Goal: Task Accomplishment & Management: Use online tool/utility

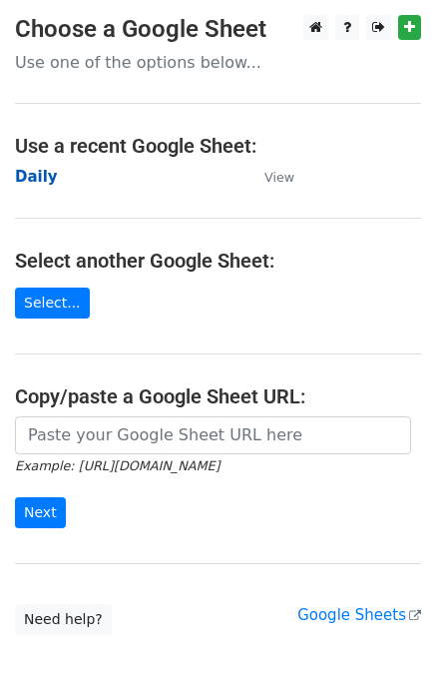
click at [40, 182] on strong "Daily" at bounding box center [36, 177] width 43 height 18
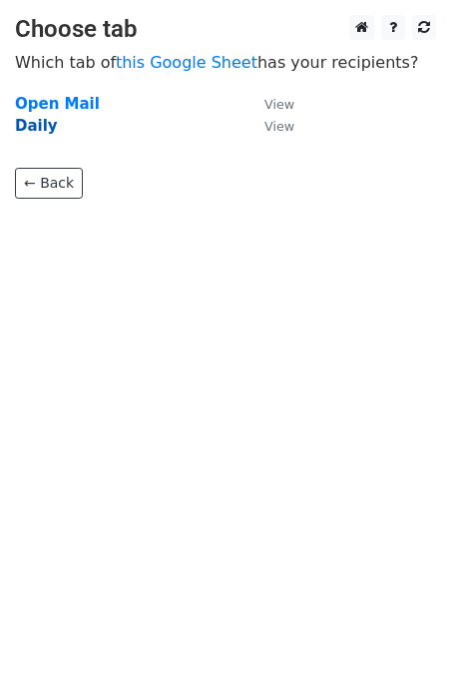
click at [40, 127] on strong "Daily" at bounding box center [36, 126] width 43 height 18
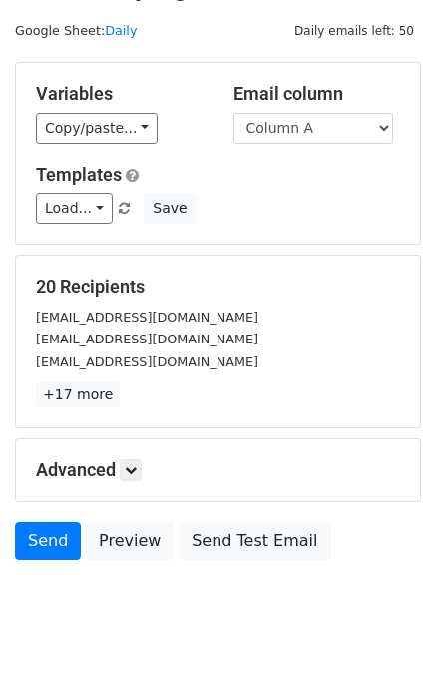
scroll to position [92, 0]
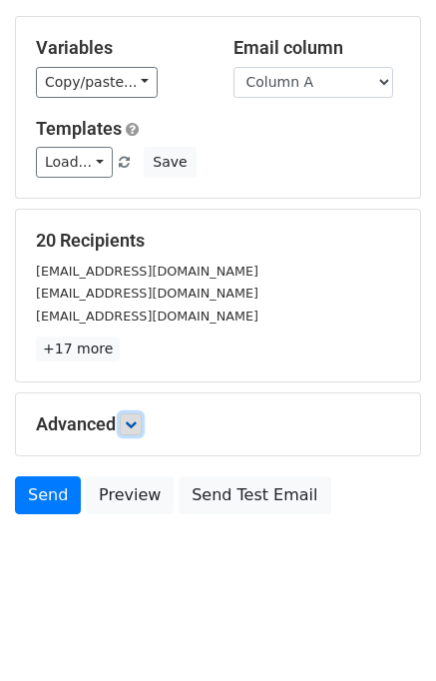
click at [136, 422] on icon at bounding box center [131, 424] width 12 height 12
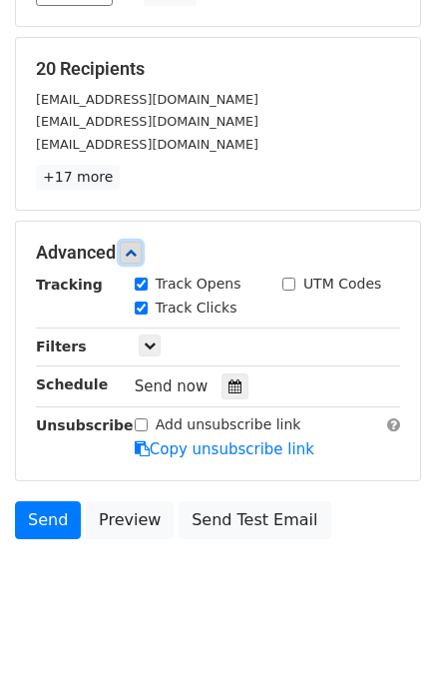
scroll to position [265, 0]
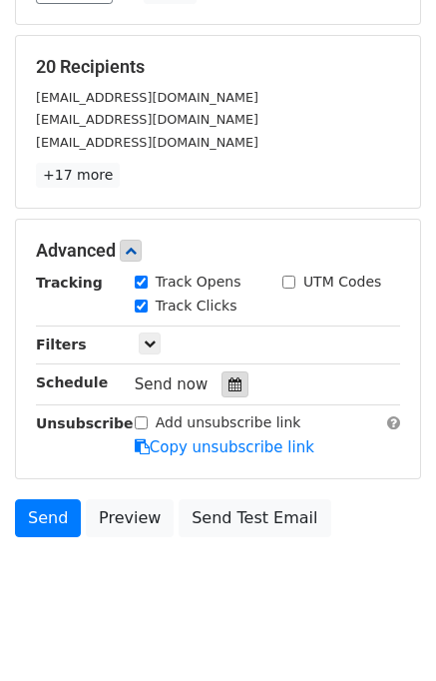
click at [229, 384] on icon at bounding box center [235, 384] width 13 height 14
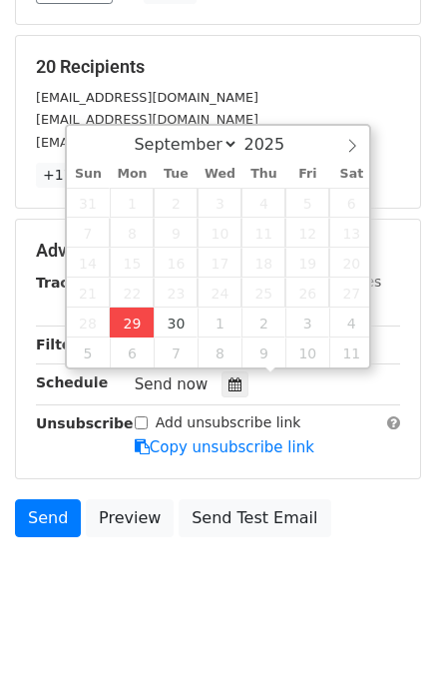
type input "2025-09-29 13:02"
type input "01"
type input "02"
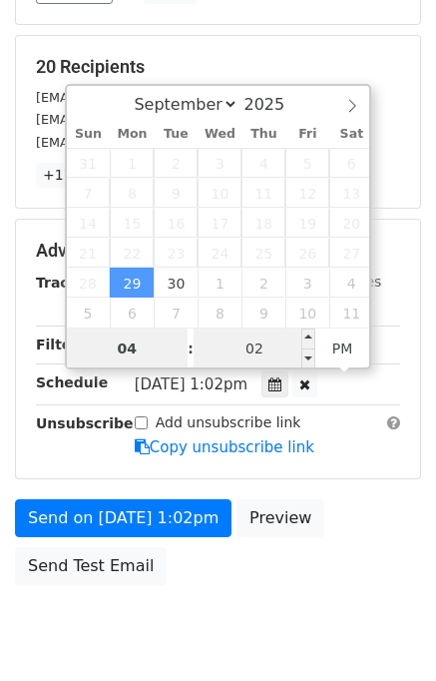
type input "04"
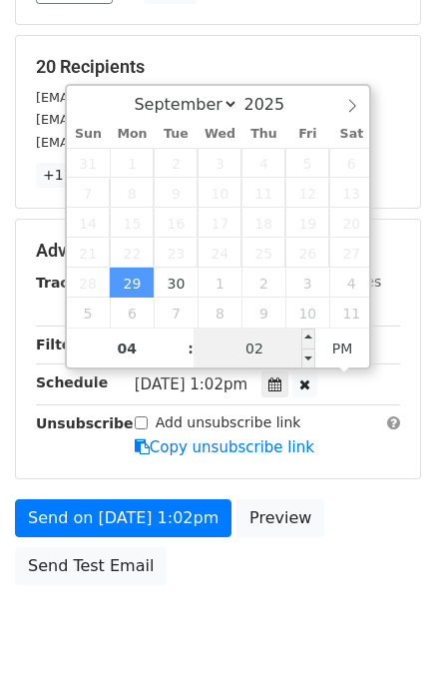
type input "2025-09-29 16:02"
click at [242, 339] on input "02" at bounding box center [255, 348] width 122 height 40
type input "00"
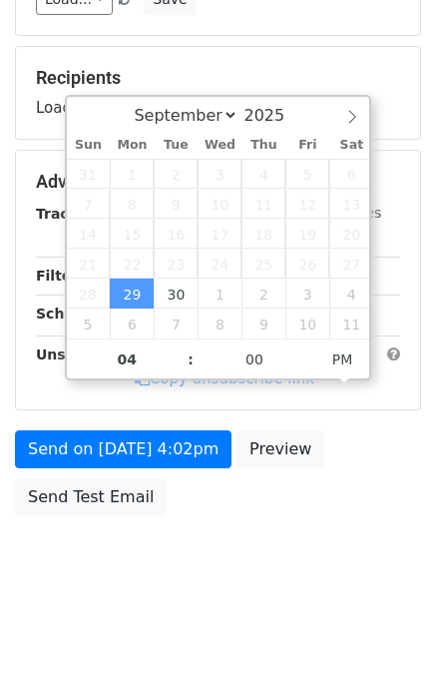
type input "2025-09-29 16:00"
click at [368, 516] on div "Send on Sep 29 at 4:02pm Preview Send Test Email" at bounding box center [218, 478] width 436 height 96
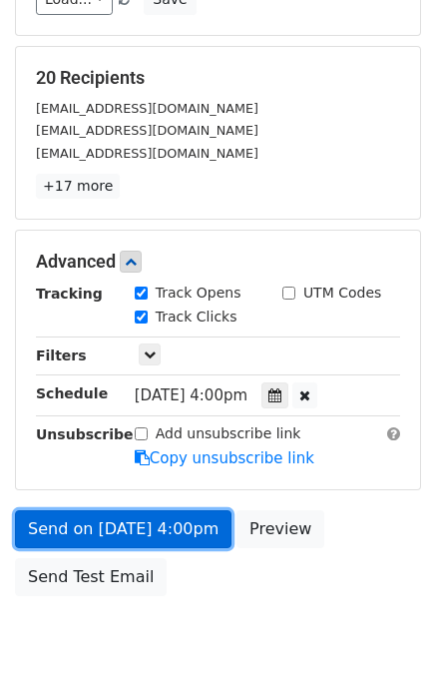
click at [176, 527] on link "Send on Sep 29 at 4:00pm" at bounding box center [123, 529] width 217 height 38
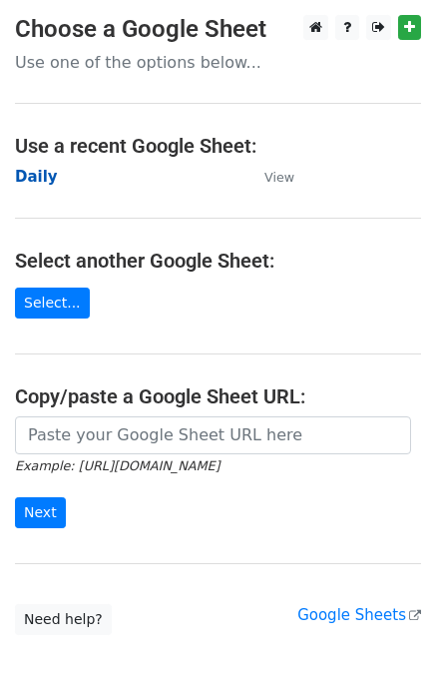
click at [42, 174] on strong "Daily" at bounding box center [36, 177] width 43 height 18
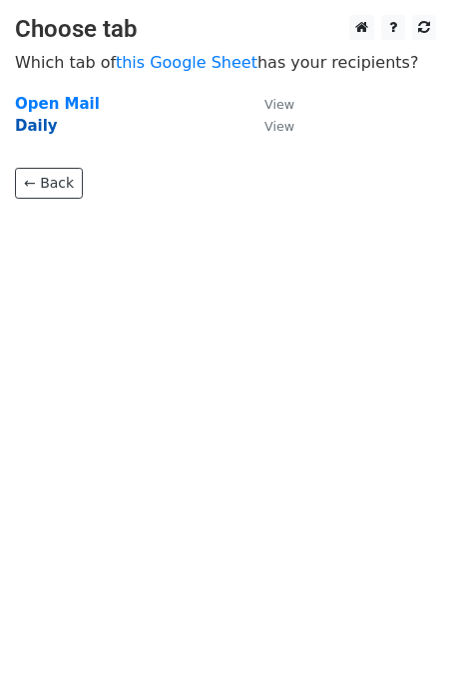
click at [37, 130] on strong "Daily" at bounding box center [36, 126] width 43 height 18
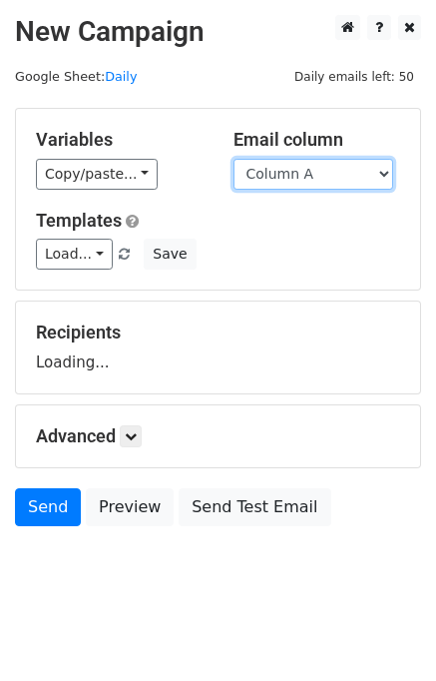
click at [272, 178] on select "Column A Column B Column C Column D Column E" at bounding box center [314, 174] width 160 height 31
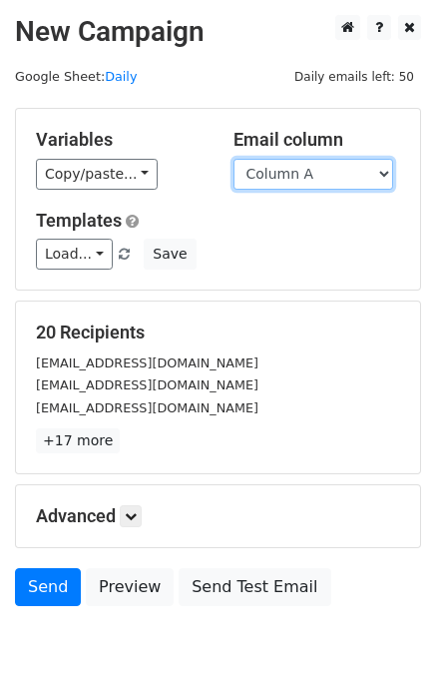
click at [298, 171] on select "Column A Column B Column C Column D Column E" at bounding box center [314, 174] width 160 height 31
select select "Column B"
click at [234, 159] on select "Column A Column B Column C Column D Column E" at bounding box center [314, 174] width 160 height 31
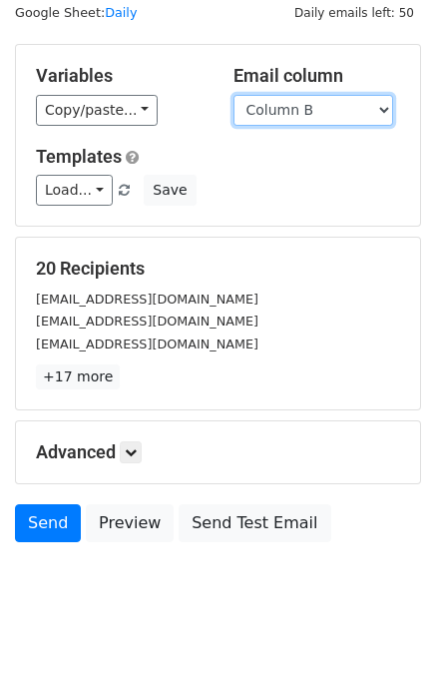
scroll to position [92, 0]
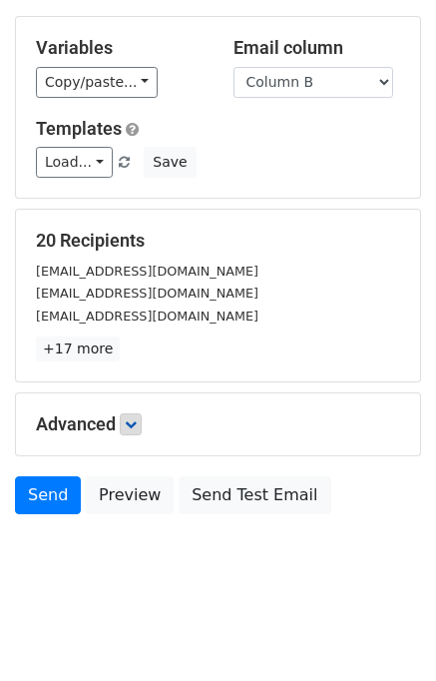
click at [144, 420] on h5 "Advanced" at bounding box center [218, 424] width 364 height 22
click at [136, 427] on icon at bounding box center [131, 424] width 12 height 12
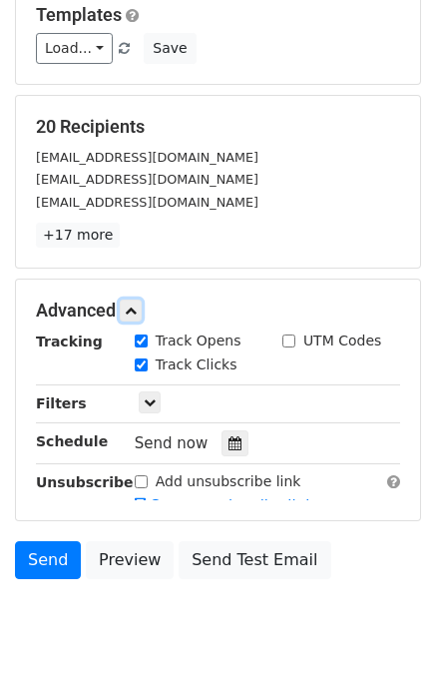
scroll to position [279, 0]
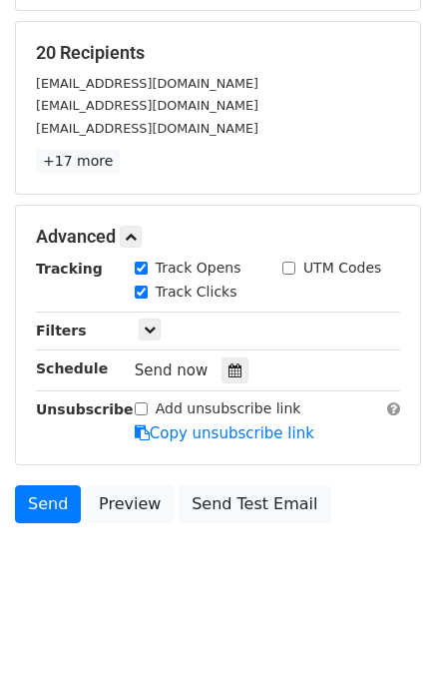
click at [239, 369] on div "Send now" at bounding box center [252, 370] width 235 height 27
click at [230, 372] on icon at bounding box center [235, 370] width 13 height 14
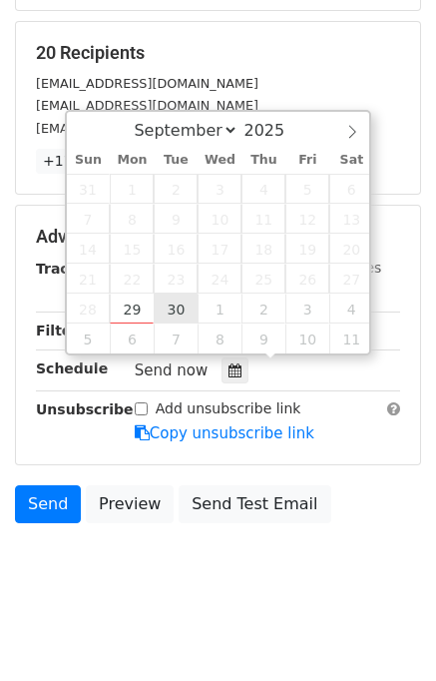
drag, startPoint x: 162, startPoint y: 280, endPoint x: 173, endPoint y: 311, distance: 32.8
click at [164, 283] on span "23" at bounding box center [176, 279] width 44 height 30
type input "2025-09-30 12:00"
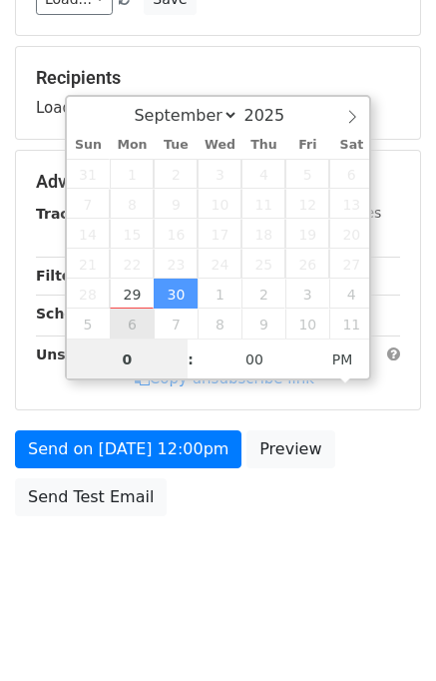
type input "05"
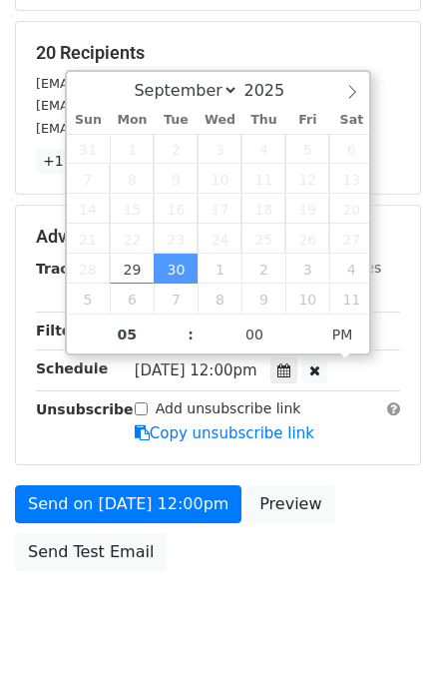
type input "2025-09-30 17:00"
click at [344, 521] on div "Send on Sep 30 at 12:00pm Preview Send Test Email" at bounding box center [218, 533] width 436 height 96
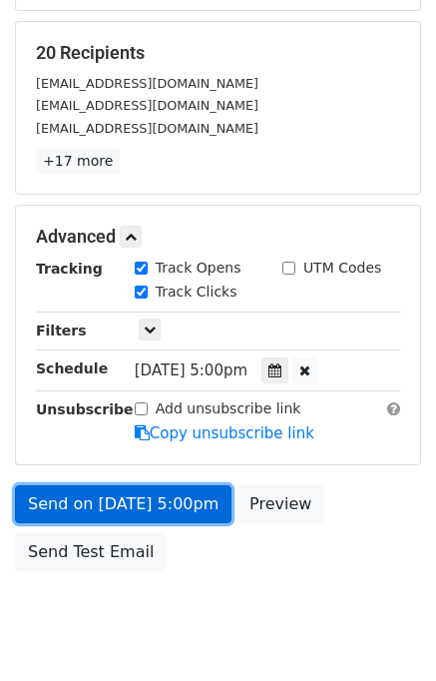
click at [176, 499] on link "Send on Sep 30 at 5:00pm" at bounding box center [123, 504] width 217 height 38
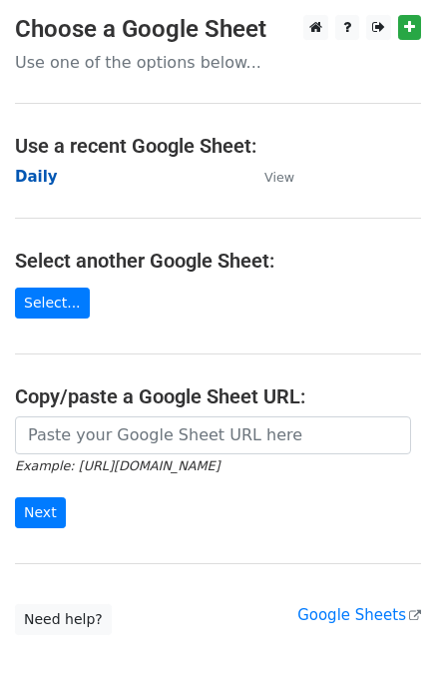
click at [39, 172] on strong "Daily" at bounding box center [36, 177] width 43 height 18
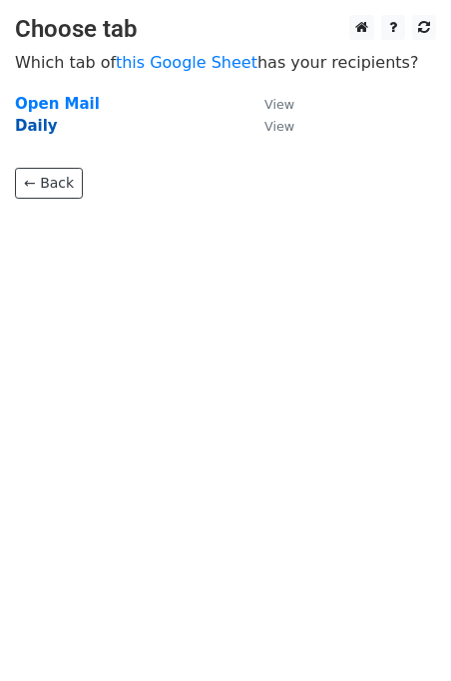
click at [39, 128] on strong "Daily" at bounding box center [36, 126] width 43 height 18
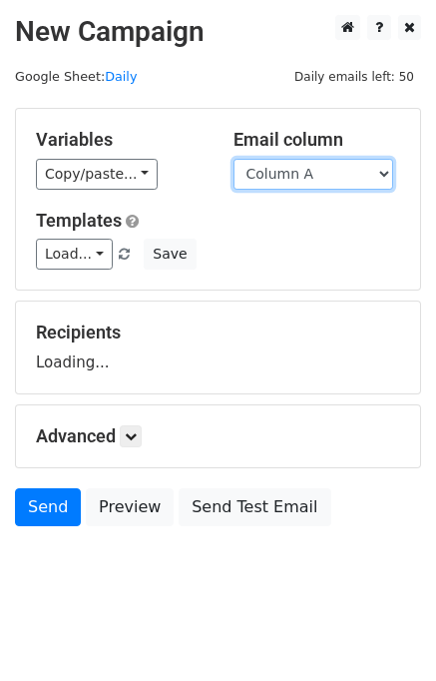
click at [302, 178] on select "Column A Column B Column C Column D Column E" at bounding box center [314, 174] width 160 height 31
select select "Column C"
click at [234, 159] on select "Column A Column B Column C Column D Column E" at bounding box center [314, 174] width 160 height 31
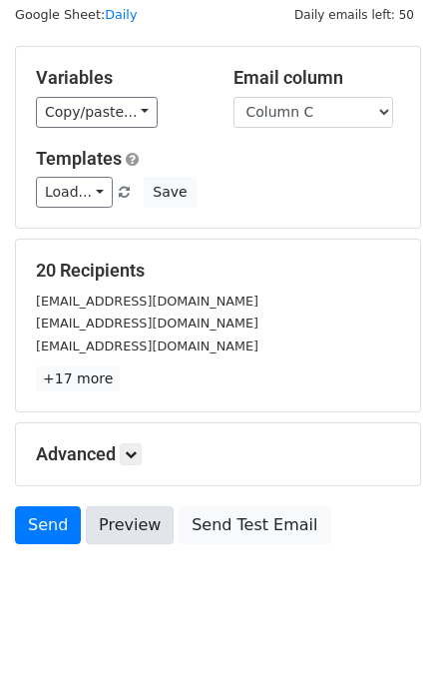
scroll to position [92, 0]
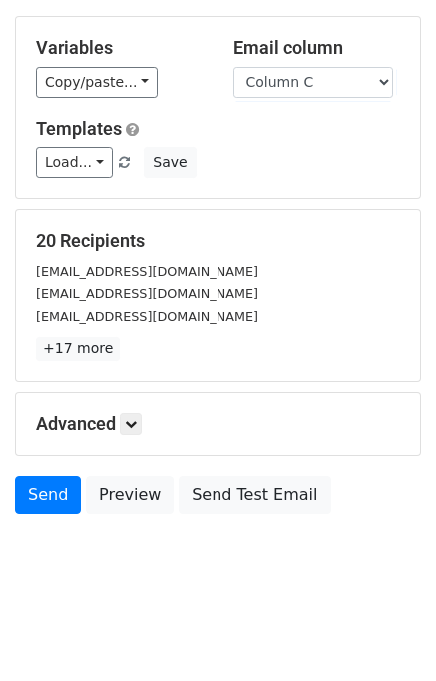
click at [136, 432] on h5 "Advanced" at bounding box center [218, 424] width 364 height 22
click at [136, 428] on link at bounding box center [131, 424] width 22 height 22
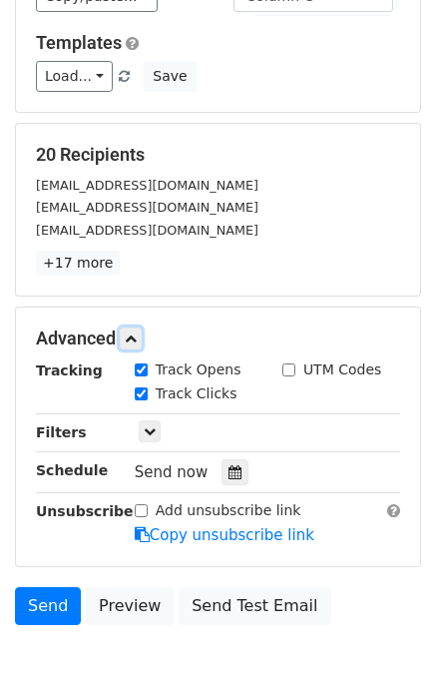
scroll to position [233, 0]
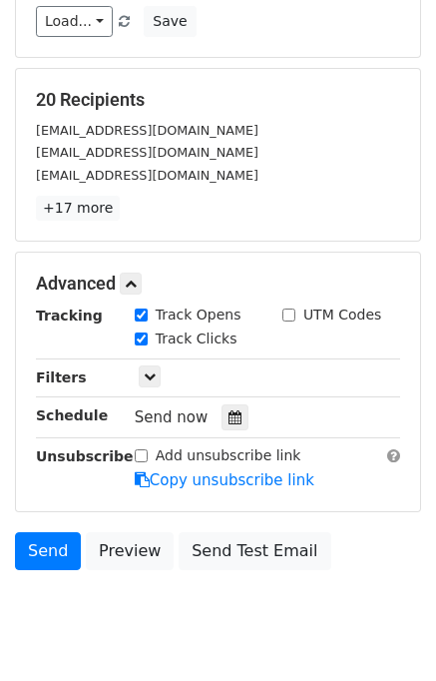
click at [240, 404] on div "Send now" at bounding box center [252, 417] width 235 height 27
click at [229, 418] on icon at bounding box center [235, 417] width 13 height 14
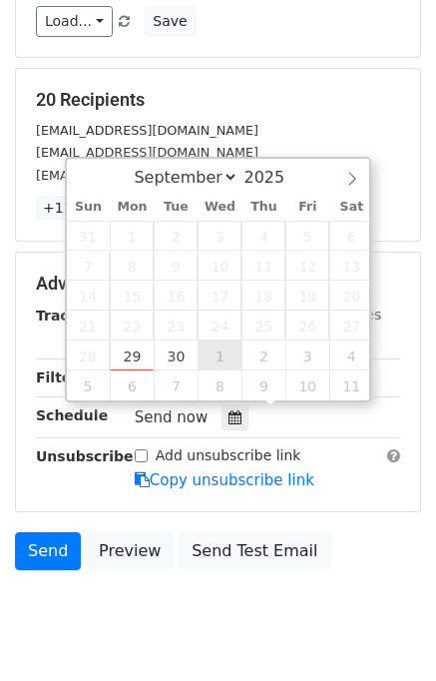
type input "2025-10-01 12:00"
select select "9"
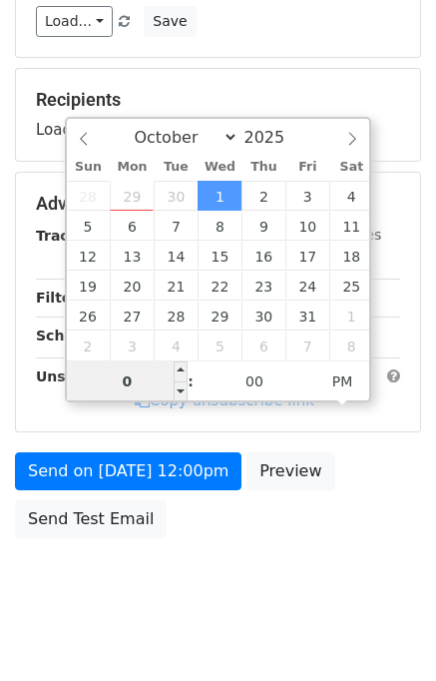
type input "06"
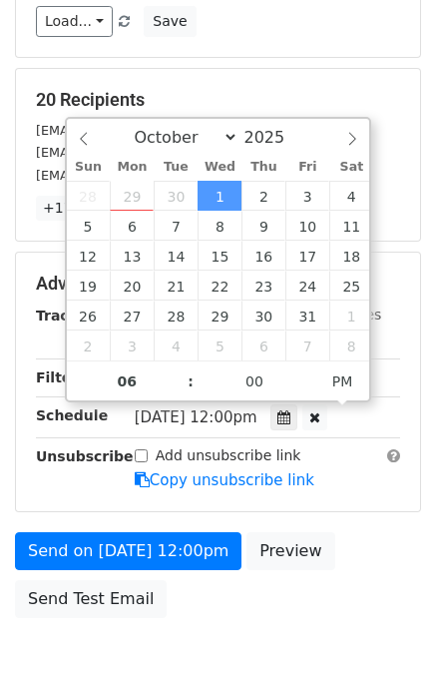
type input "2025-10-01 18:00"
click at [347, 566] on div "Send on Oct 1 at 12:00pm Preview Send Test Email" at bounding box center [218, 580] width 436 height 96
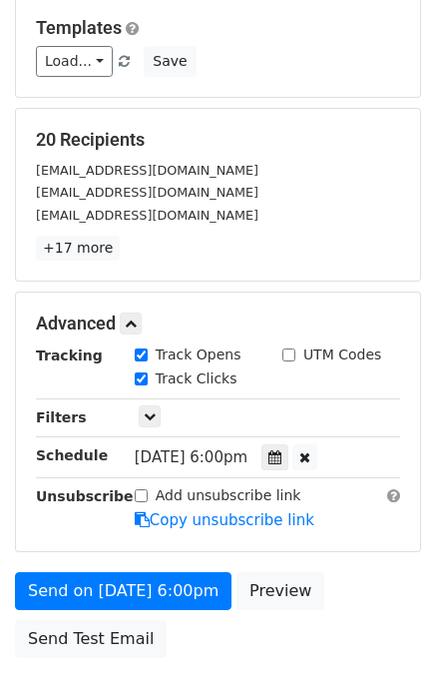
scroll to position [334, 0]
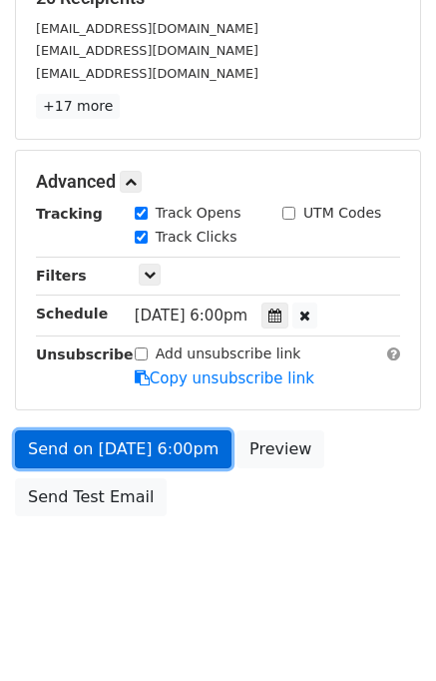
click at [138, 453] on link "Send on Oct 1 at 6:00pm" at bounding box center [123, 449] width 217 height 38
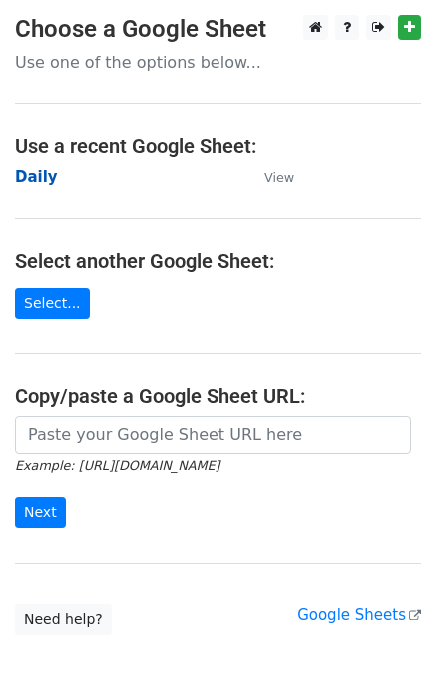
click at [29, 183] on strong "Daily" at bounding box center [36, 177] width 43 height 18
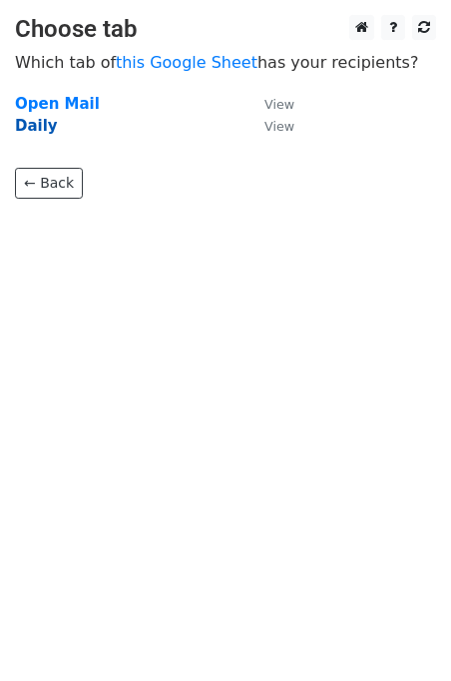
click at [44, 128] on strong "Daily" at bounding box center [36, 126] width 43 height 18
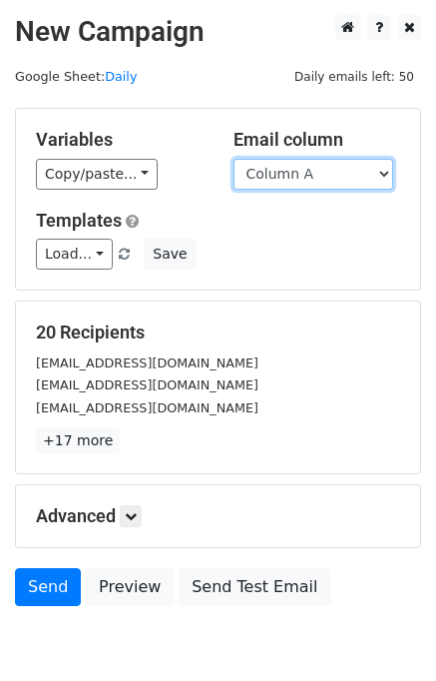
click at [301, 168] on select "Column A Column B Column C Column D Column E" at bounding box center [314, 174] width 160 height 31
select select "Column D"
click at [234, 159] on select "Column A Column B Column C Column D Column E" at bounding box center [314, 174] width 160 height 31
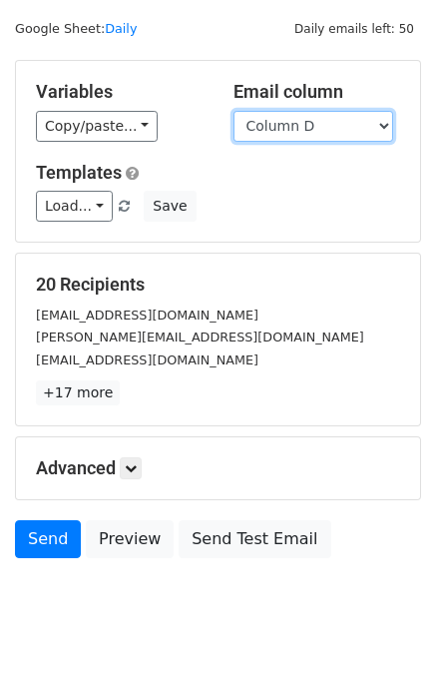
scroll to position [92, 0]
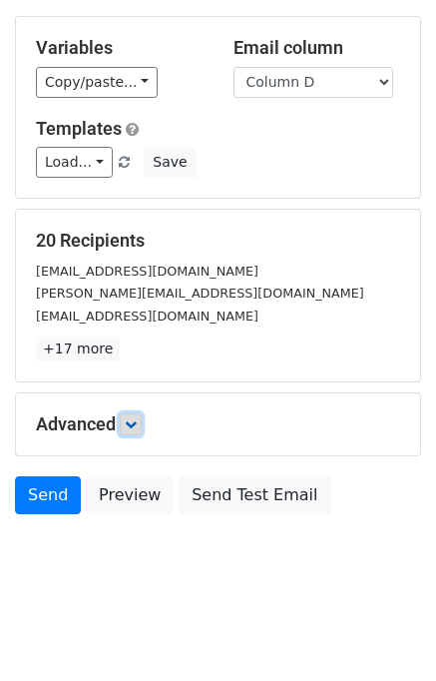
click at [137, 424] on icon at bounding box center [131, 424] width 12 height 12
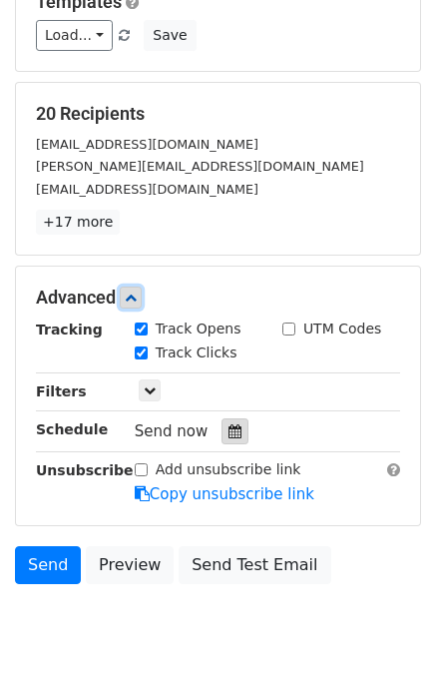
scroll to position [220, 0]
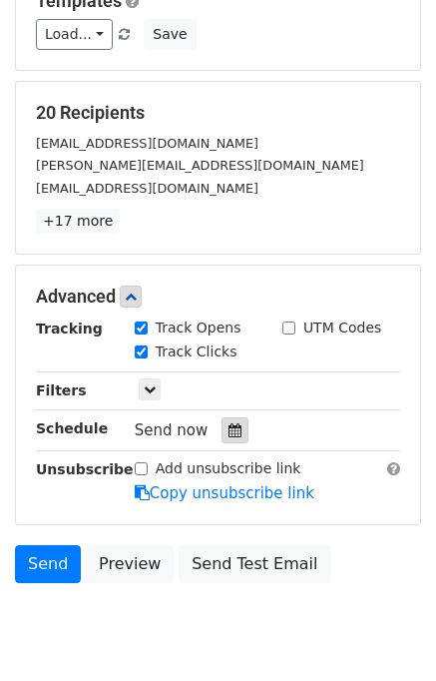
click at [226, 417] on div at bounding box center [235, 430] width 27 height 26
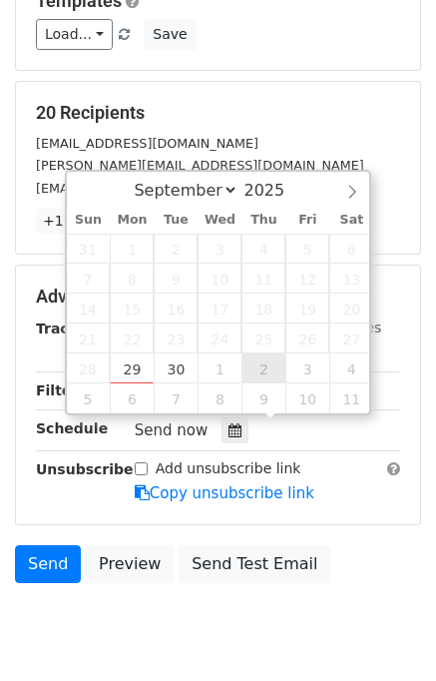
type input "2025-10-02 12:00"
select select "9"
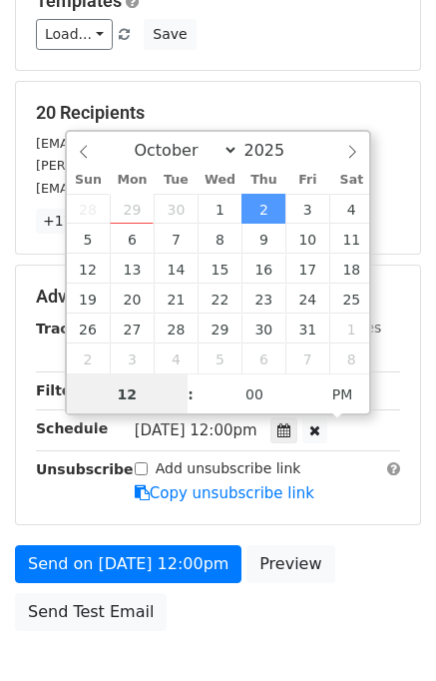
scroll to position [0, 0]
type input "07"
type input "2025-10-02 19:00"
click at [333, 588] on div "Send on Oct 2 at 12:00pm Preview Send Test Email" at bounding box center [218, 593] width 436 height 96
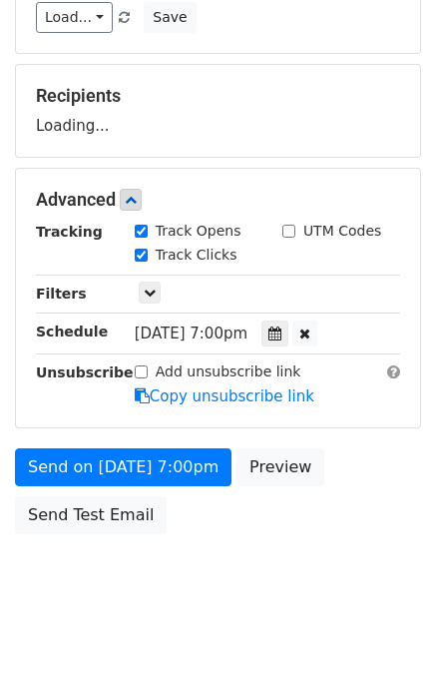
scroll to position [255, 0]
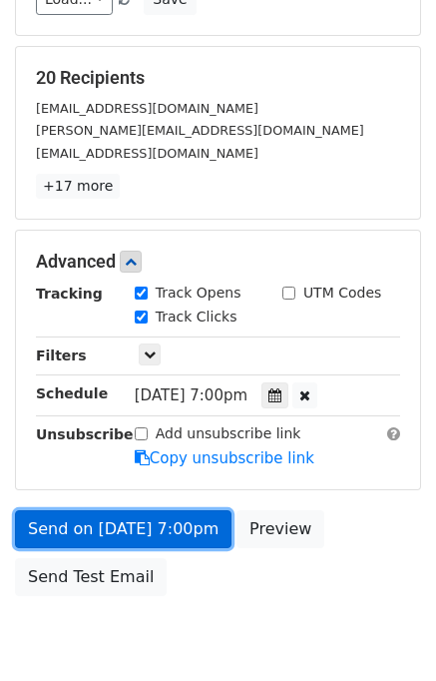
click at [188, 532] on link "Send on Oct 2 at 7:00pm" at bounding box center [123, 529] width 217 height 38
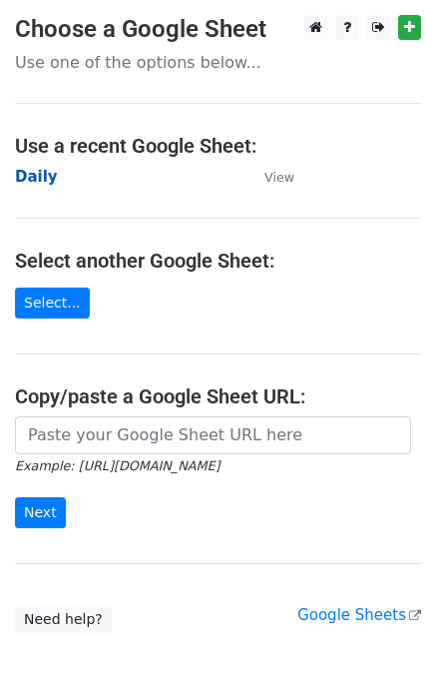
click at [42, 183] on strong "Daily" at bounding box center [36, 177] width 43 height 18
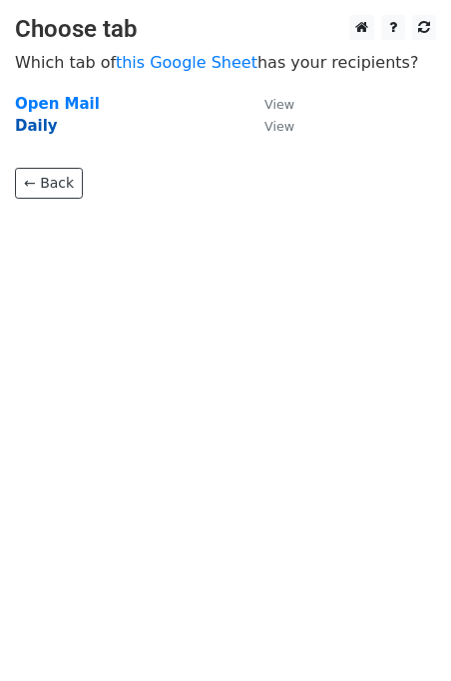
click at [48, 130] on strong "Daily" at bounding box center [36, 126] width 43 height 18
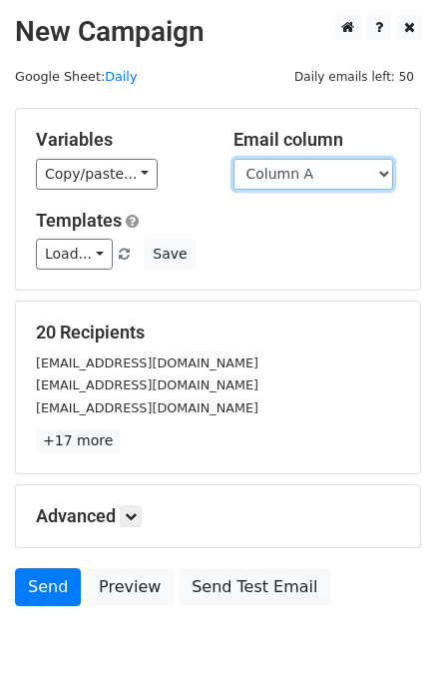
click at [328, 176] on select "Column A Column B Column C Column D Column E" at bounding box center [314, 174] width 160 height 31
select select "Column E"
click at [234, 159] on select "Column A Column B Column C Column D Column E" at bounding box center [314, 174] width 160 height 31
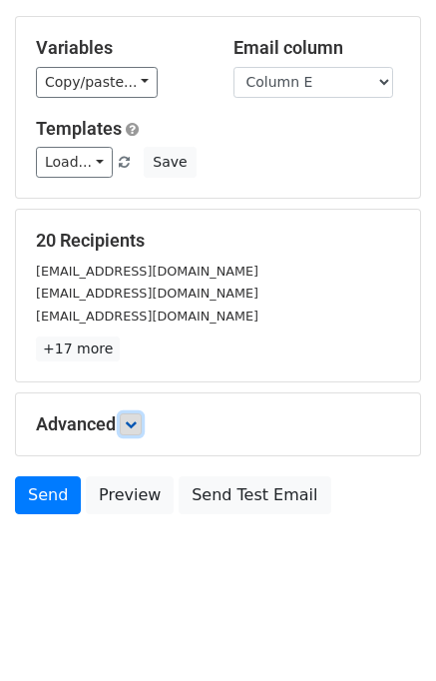
click at [128, 419] on icon at bounding box center [131, 424] width 12 height 12
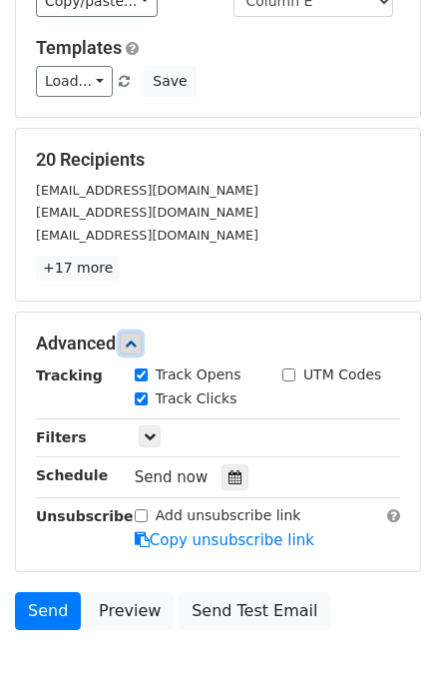
scroll to position [244, 0]
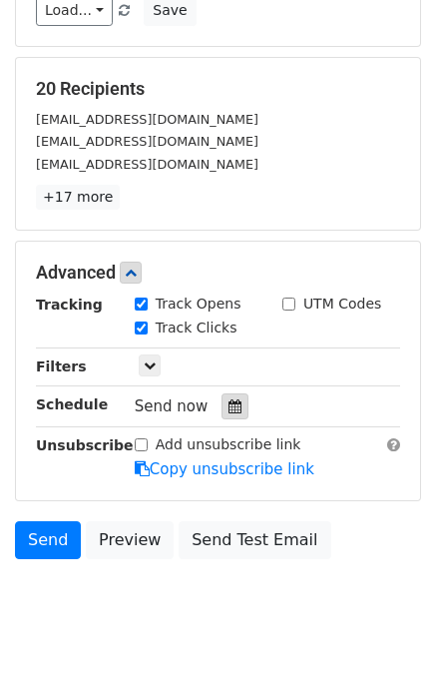
click at [229, 400] on icon at bounding box center [235, 406] width 13 height 14
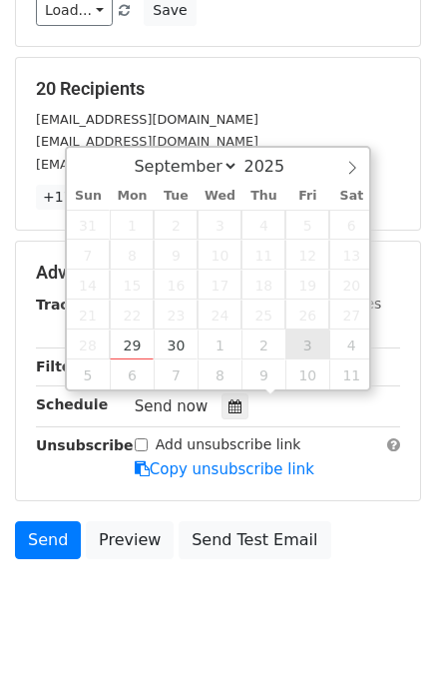
type input "[DATE] 12:00"
select select "9"
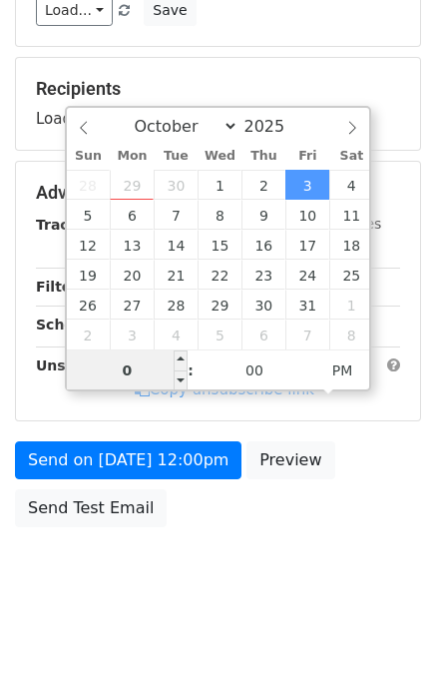
type input "08"
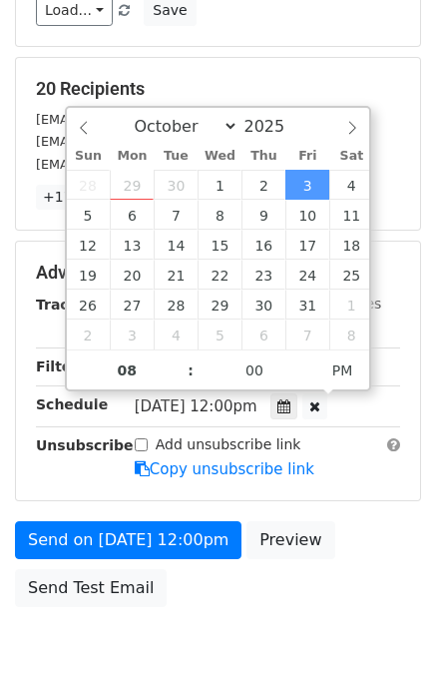
type input "[DATE] 20:00"
click at [360, 525] on div "Send on [DATE] 12:00pm Preview Send Test Email" at bounding box center [218, 569] width 436 height 96
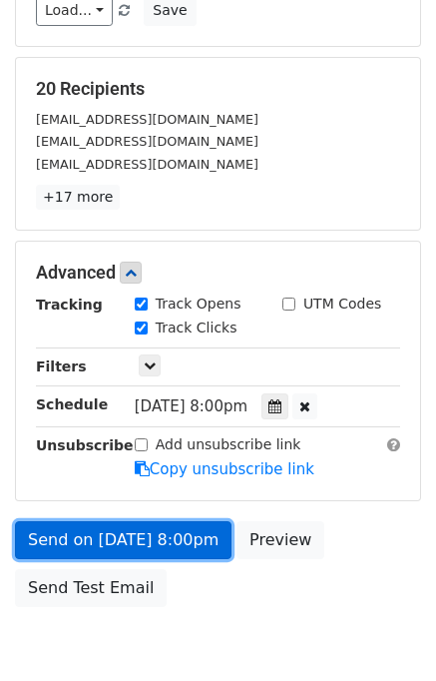
click at [152, 534] on link "Send on [DATE] 8:00pm" at bounding box center [123, 540] width 217 height 38
